Goal: Task Accomplishment & Management: Manage account settings

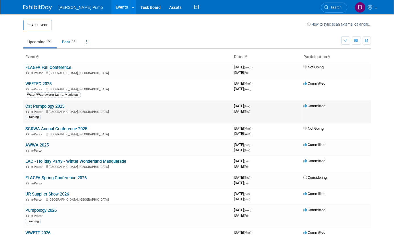
click at [49, 106] on link "Cat Pumpology 2025" at bounding box center [45, 106] width 39 height 5
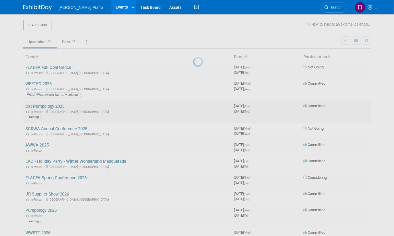
click at [193, 106] on div at bounding box center [197, 118] width 8 height 236
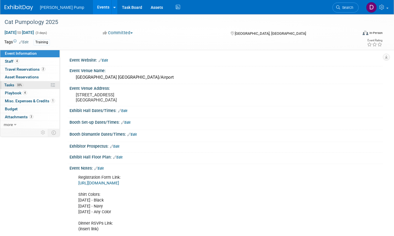
click at [15, 85] on span "Tasks 33%" at bounding box center [13, 85] width 19 height 5
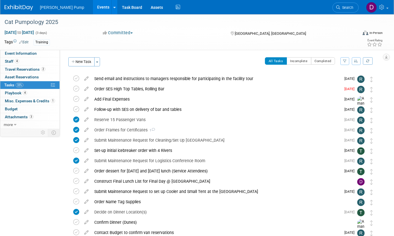
click at [346, 60] on icon "button" at bounding box center [345, 60] width 4 height 3
click at [342, 77] on select "-- Select Assignee -- All unassigned tasks Assigned to me Allan Curry Amanda Sm…" at bounding box center [321, 79] width 47 height 8
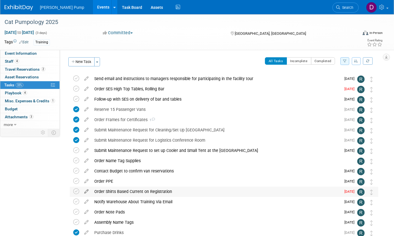
click at [85, 191] on icon at bounding box center [86, 190] width 10 height 7
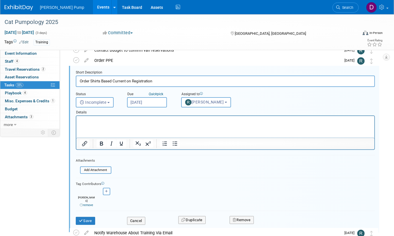
scroll to position [103, 0]
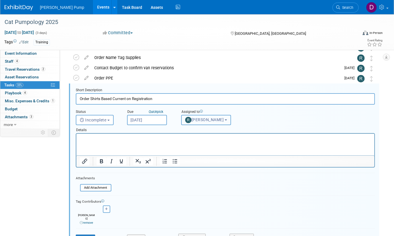
click at [219, 120] on button "Robert Lega" at bounding box center [206, 120] width 50 height 10
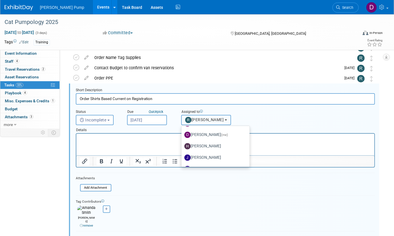
scroll to position [114, 0]
click at [203, 134] on label "Del Ritz (me)" at bounding box center [214, 134] width 60 height 9
click at [182, 134] on input "Del Ritz (me)" at bounding box center [181, 134] width 4 height 4
select select "a6617870-a61b-498e-8e8d-88cf9793287c"
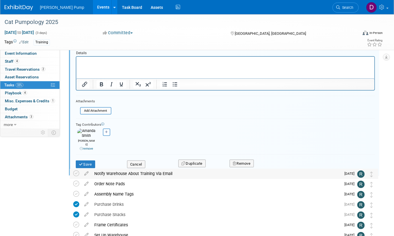
scroll to position [189, 0]
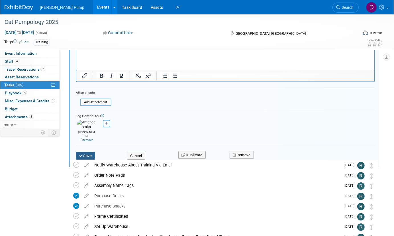
click at [87, 152] on button "Save" at bounding box center [85, 156] width 19 height 8
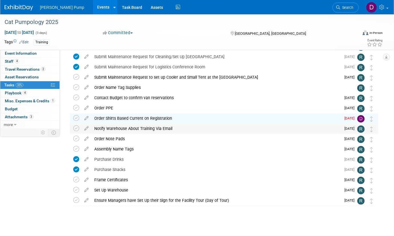
scroll to position [0, 0]
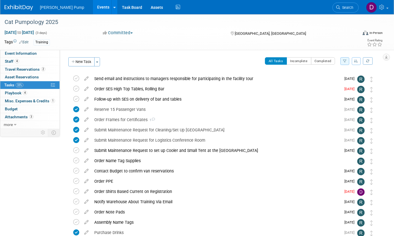
click at [344, 62] on icon "button" at bounding box center [345, 60] width 4 height 3
click at [341, 80] on select "-- Select Assignee -- All unassigned tasks Assigned to me Allan Curry Amanda Sm…" at bounding box center [321, 79] width 47 height 8
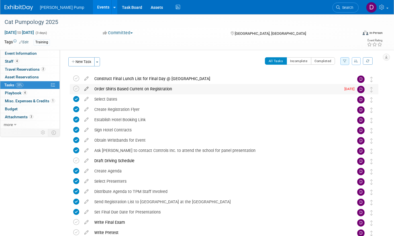
click at [85, 89] on icon at bounding box center [86, 87] width 10 height 7
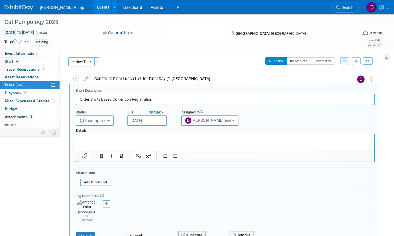
scroll to position [1, 0]
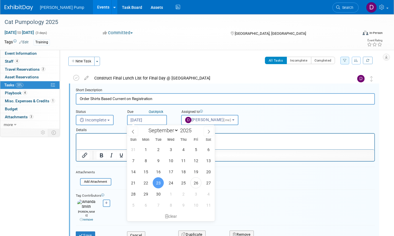
click at [157, 119] on input "Sep 23, 2025" at bounding box center [147, 120] width 40 height 10
click at [196, 181] on span "26" at bounding box center [195, 182] width 11 height 11
type input "Sep 26, 2025"
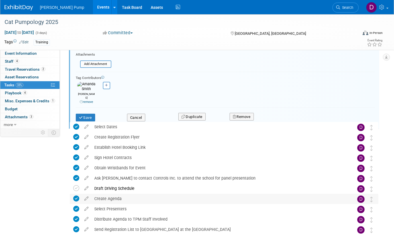
scroll to position [143, 0]
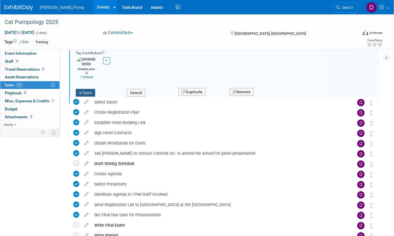
click at [85, 89] on button "Save" at bounding box center [85, 93] width 19 height 8
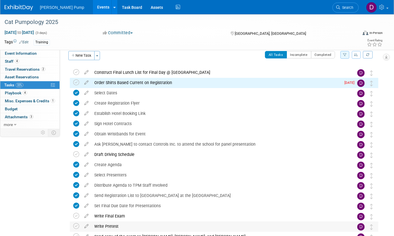
scroll to position [0, 0]
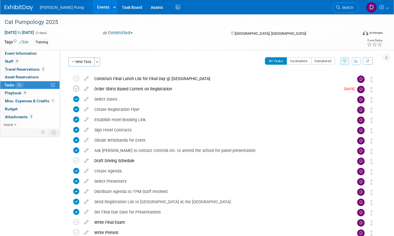
click at [76, 88] on icon at bounding box center [76, 89] width 6 height 6
click at [345, 60] on icon "button" at bounding box center [345, 60] width 4 height 3
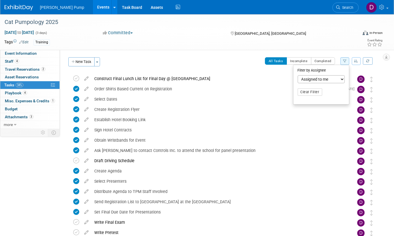
click at [343, 80] on select "-- Select Assignee -- All unassigned tasks Assigned to me Allan Curry Amanda Sm…" at bounding box center [321, 79] width 47 height 8
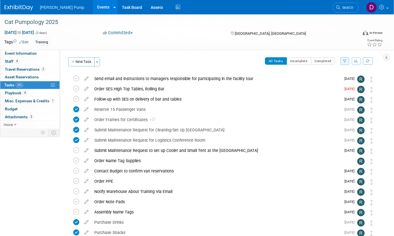
click at [346, 60] on icon "button" at bounding box center [345, 60] width 4 height 3
click at [343, 79] on select "-- Select Assignee -- All unassigned tasks Assigned to me Allan Curry Amanda Sm…" at bounding box center [321, 79] width 47 height 8
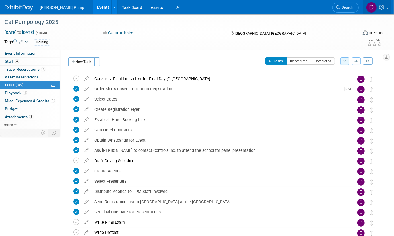
click at [387, 7] on link at bounding box center [377, 7] width 28 height 14
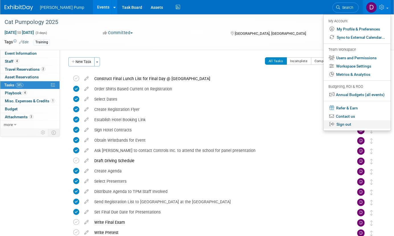
click at [348, 127] on link "Sign out" at bounding box center [357, 124] width 67 height 8
